Goal: Task Accomplishment & Management: Use online tool/utility

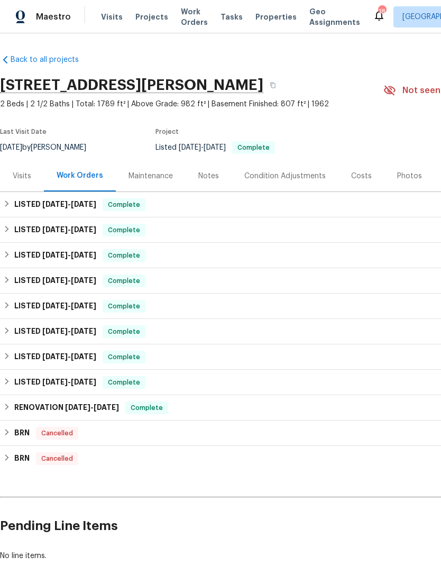
click at [146, 21] on span "Projects" at bounding box center [151, 17] width 33 height 11
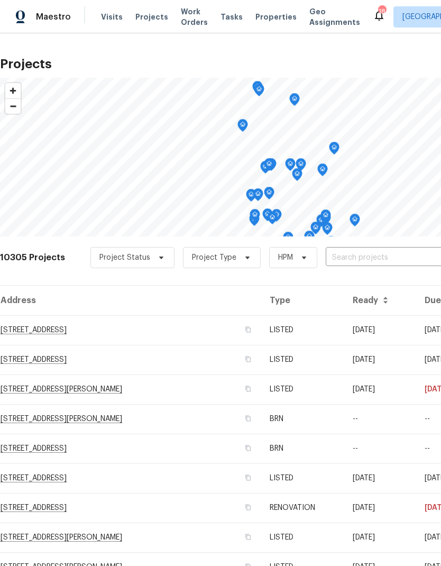
click at [361, 260] on input "text" at bounding box center [386, 258] width 121 height 16
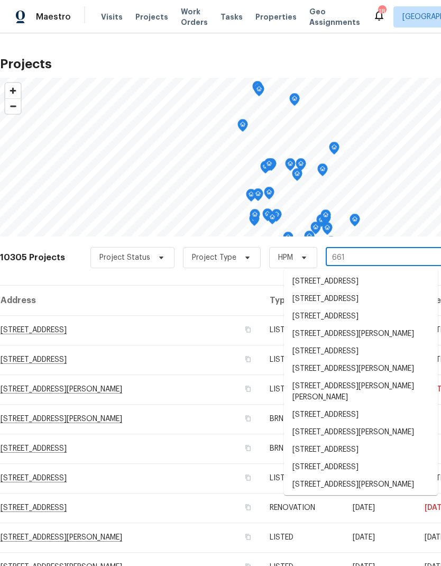
type input "6616"
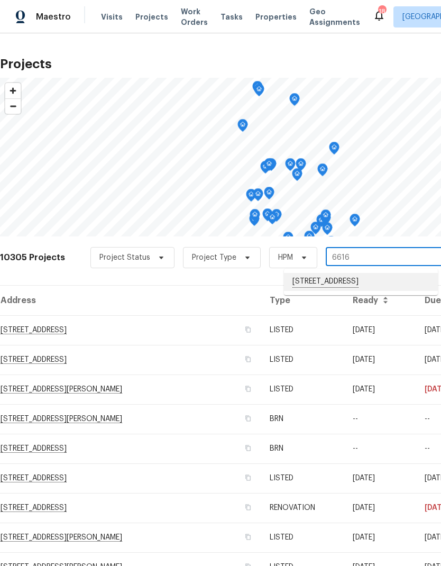
click at [354, 282] on li "[STREET_ADDRESS]" at bounding box center [361, 282] width 154 height 18
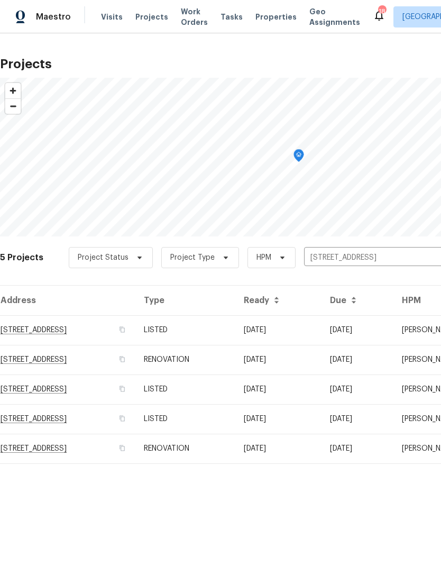
click at [235, 447] on td "RENOVATION" at bounding box center [185, 449] width 100 height 30
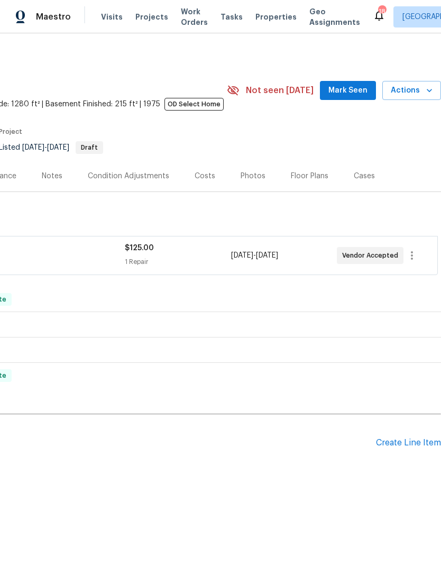
scroll to position [0, 157]
click at [399, 443] on div "Create Line Item" at bounding box center [408, 443] width 65 height 10
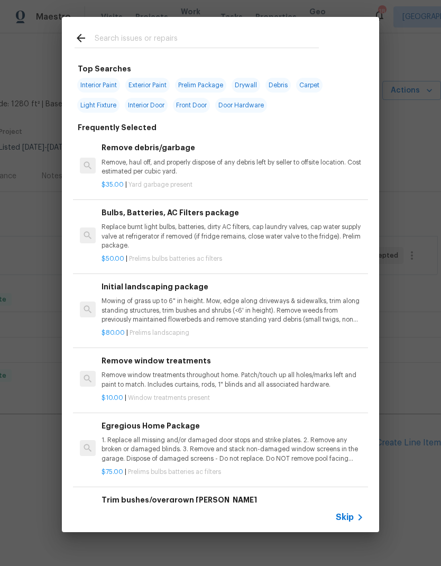
click at [352, 513] on span "Skip" at bounding box center [345, 517] width 18 height 11
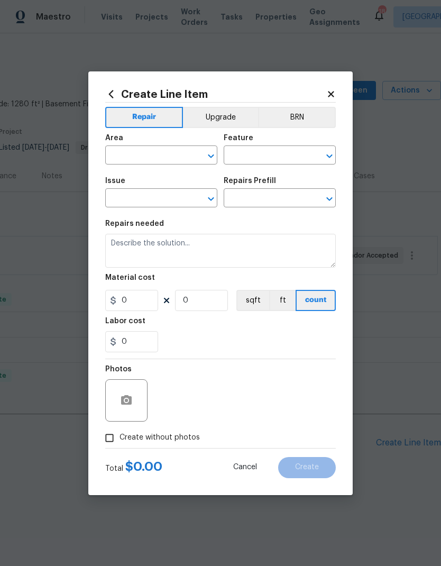
click at [158, 155] on input "text" at bounding box center [146, 156] width 82 height 16
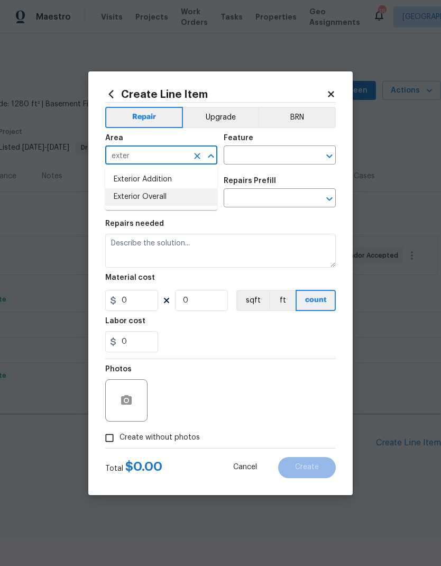
click at [152, 198] on li "Exterior Overall" at bounding box center [161, 196] width 112 height 17
type input "Exterior Overall"
click at [271, 157] on input "text" at bounding box center [265, 156] width 82 height 16
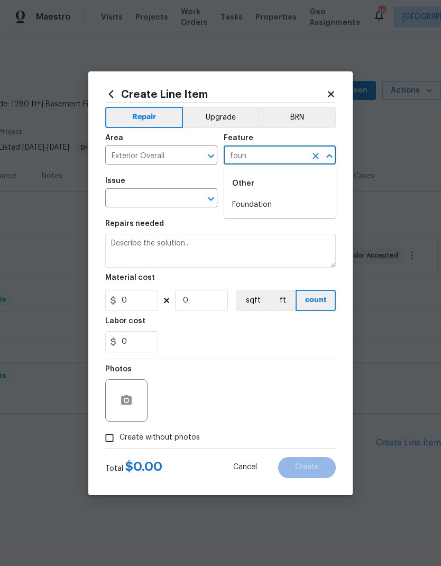
click at [264, 206] on li "Foundation" at bounding box center [280, 204] width 112 height 17
type input "Foundation"
click at [168, 201] on input "text" at bounding box center [146, 199] width 82 height 16
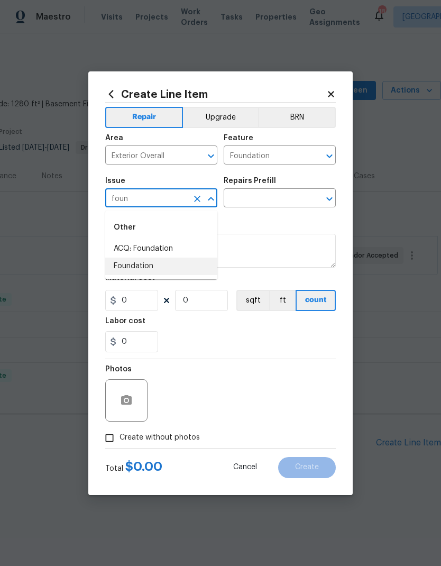
click at [148, 264] on li "Foundation" at bounding box center [161, 266] width 112 height 17
type input "Foundation"
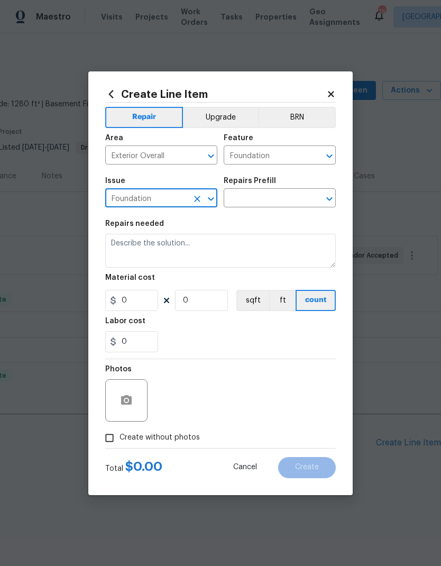
click at [259, 200] on input "text" at bounding box center [265, 199] width 82 height 16
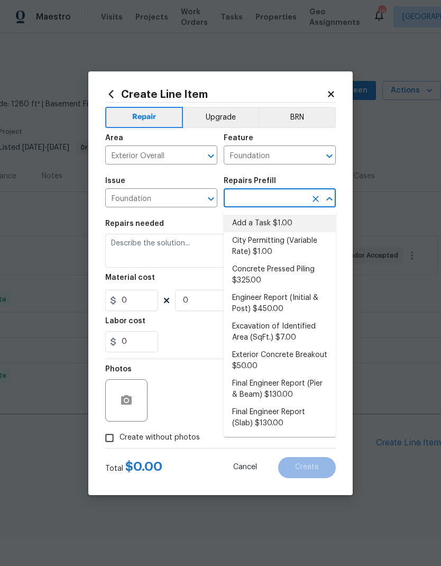
click at [267, 225] on li "Add a Task $1.00" at bounding box center [280, 223] width 112 height 17
type input "Add a Task $1.00"
type textarea "HPM to detail"
type input "1"
type input "Add a Task $1.00"
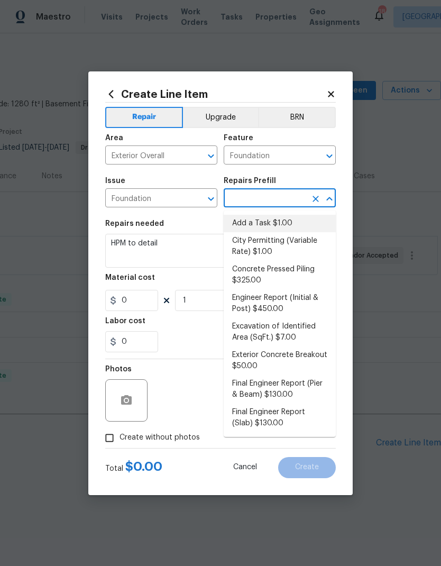
type input "1"
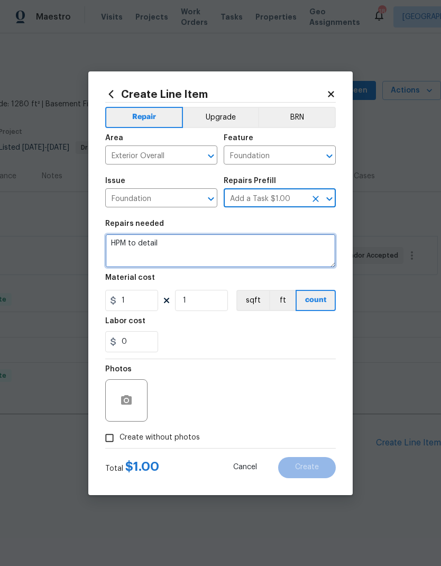
click at [207, 247] on textarea "HPM to detail" at bounding box center [220, 251] width 231 height 34
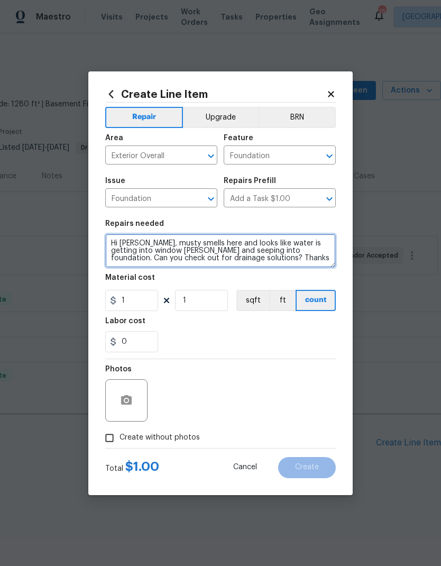
type textarea "Hi [PERSON_NAME], musty smells here and looks like water is getting into window…"
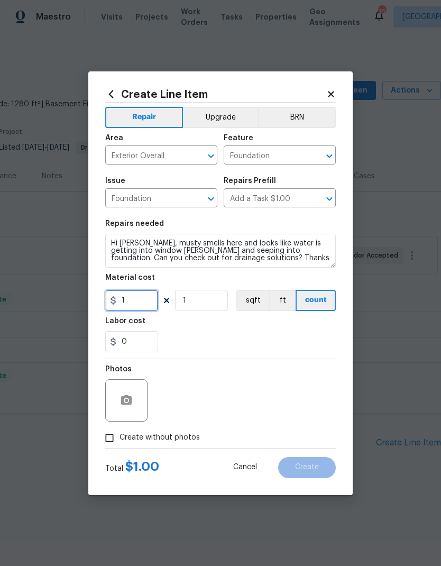
click at [145, 296] on input "1" at bounding box center [131, 300] width 53 height 21
click at [270, 334] on div "0" at bounding box center [220, 341] width 231 height 21
click at [118, 407] on button "button" at bounding box center [126, 400] width 25 height 25
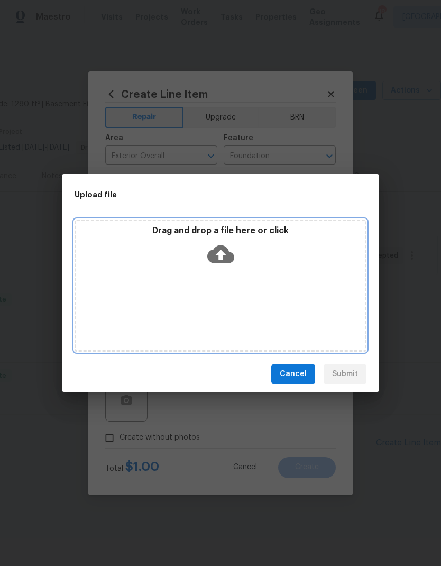
click at [309, 292] on div "Drag and drop a file here or click" at bounding box center [221, 285] width 292 height 132
